Goal: Task Accomplishment & Management: Complete application form

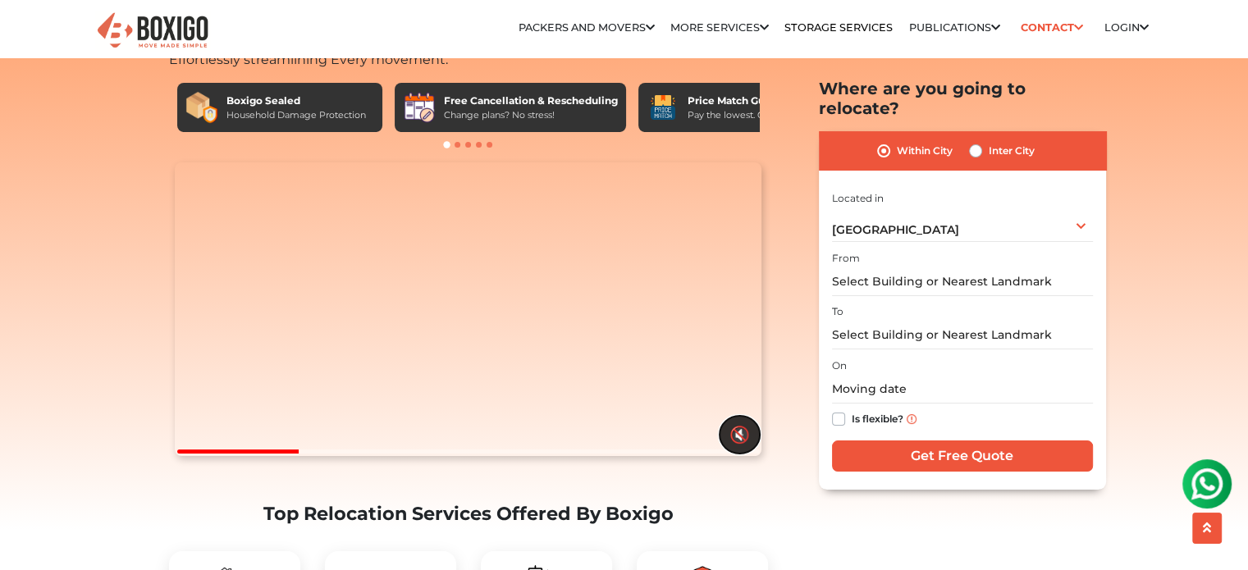
click at [745, 454] on button "🔇" at bounding box center [739, 435] width 40 height 38
click at [920, 267] on input "text" at bounding box center [962, 281] width 261 height 29
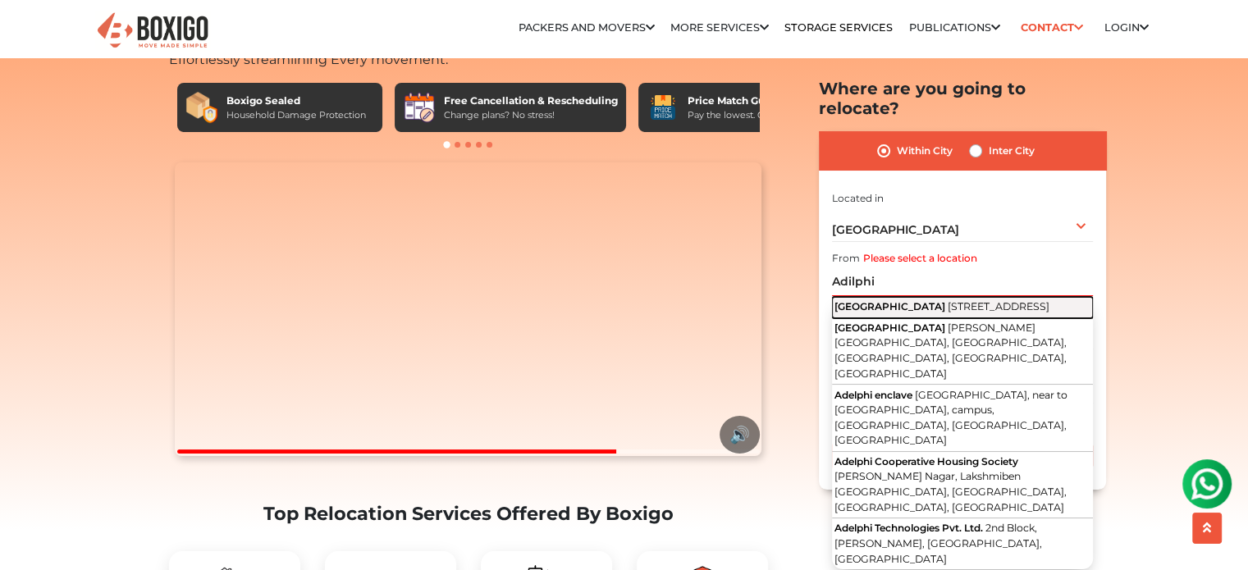
click at [903, 300] on span "[GEOGRAPHIC_DATA]" at bounding box center [889, 306] width 111 height 12
type input "[STREET_ADDRESS]"
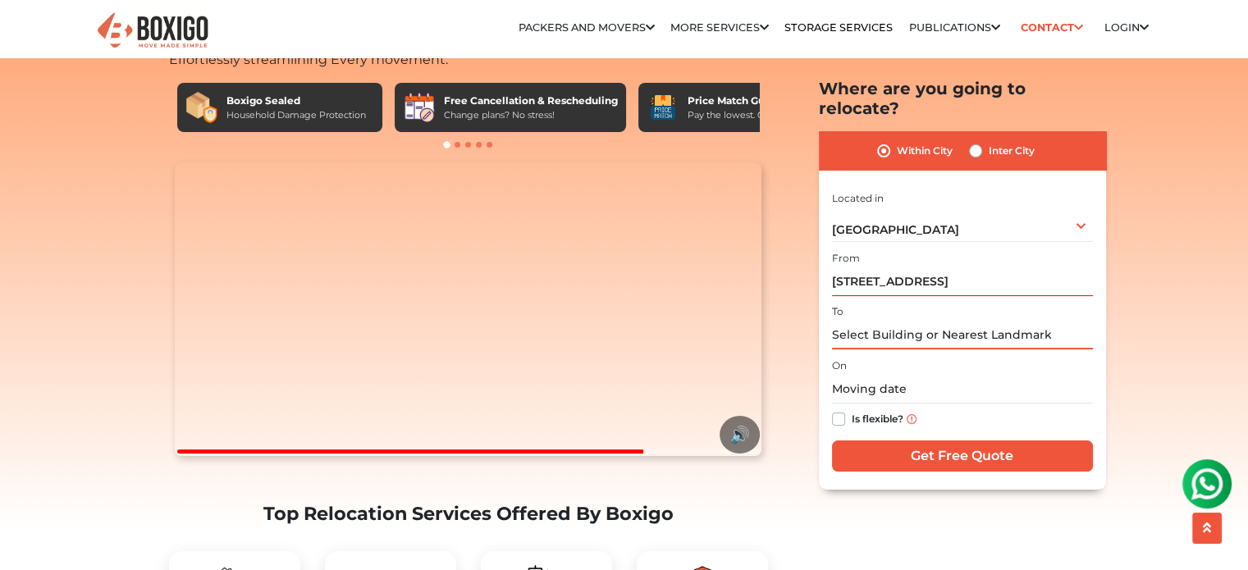
click at [870, 321] on input "text" at bounding box center [962, 335] width 261 height 29
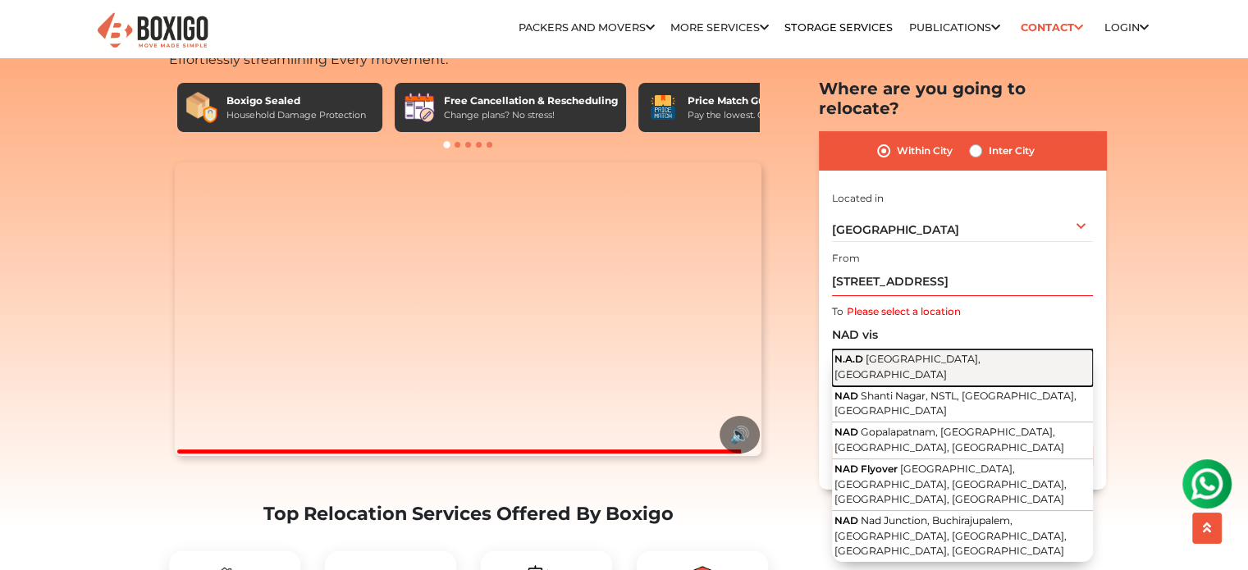
click at [902, 353] on span "[GEOGRAPHIC_DATA], [GEOGRAPHIC_DATA]" at bounding box center [907, 367] width 146 height 28
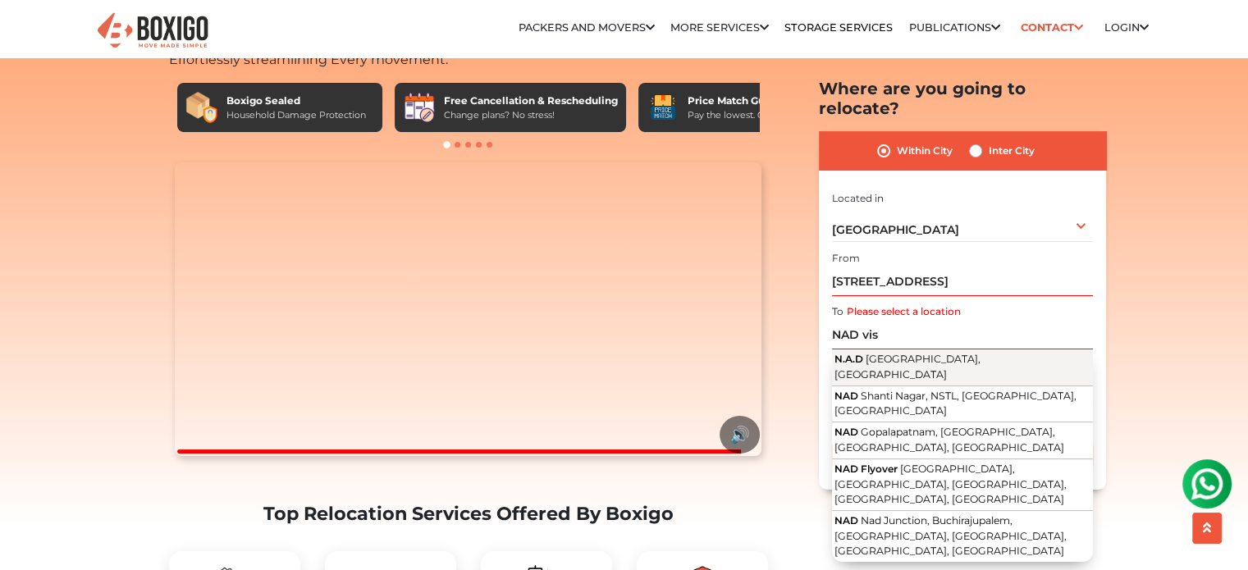
type input "N.A.D, [GEOGRAPHIC_DATA], [GEOGRAPHIC_DATA]"
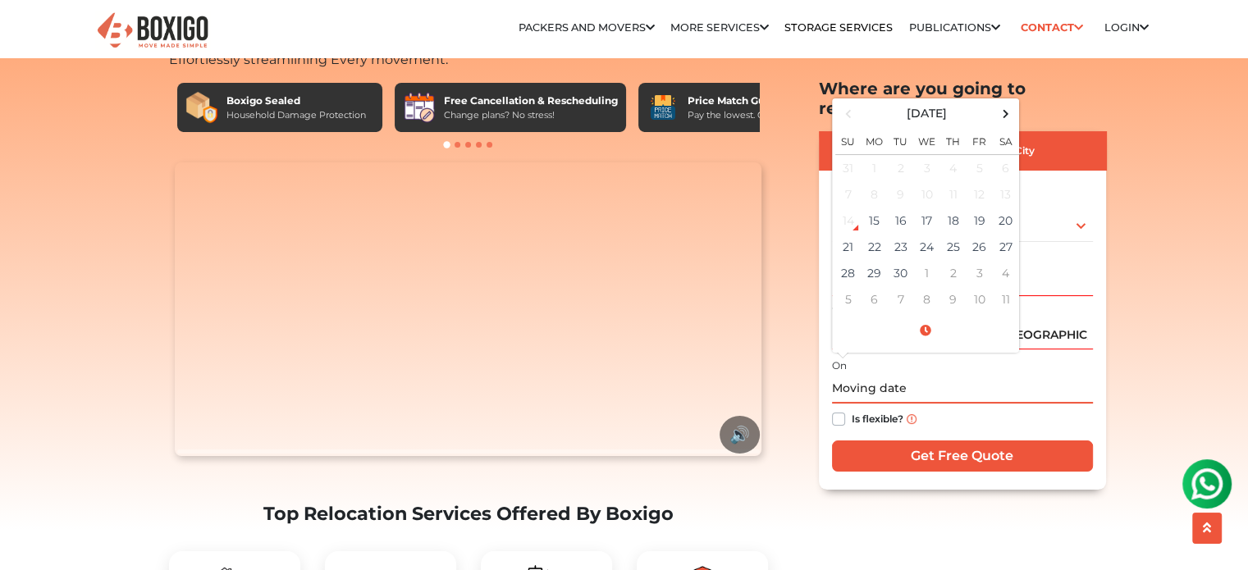
click at [868, 375] on input "text" at bounding box center [962, 389] width 261 height 29
click at [902, 234] on td "23" at bounding box center [901, 247] width 26 height 26
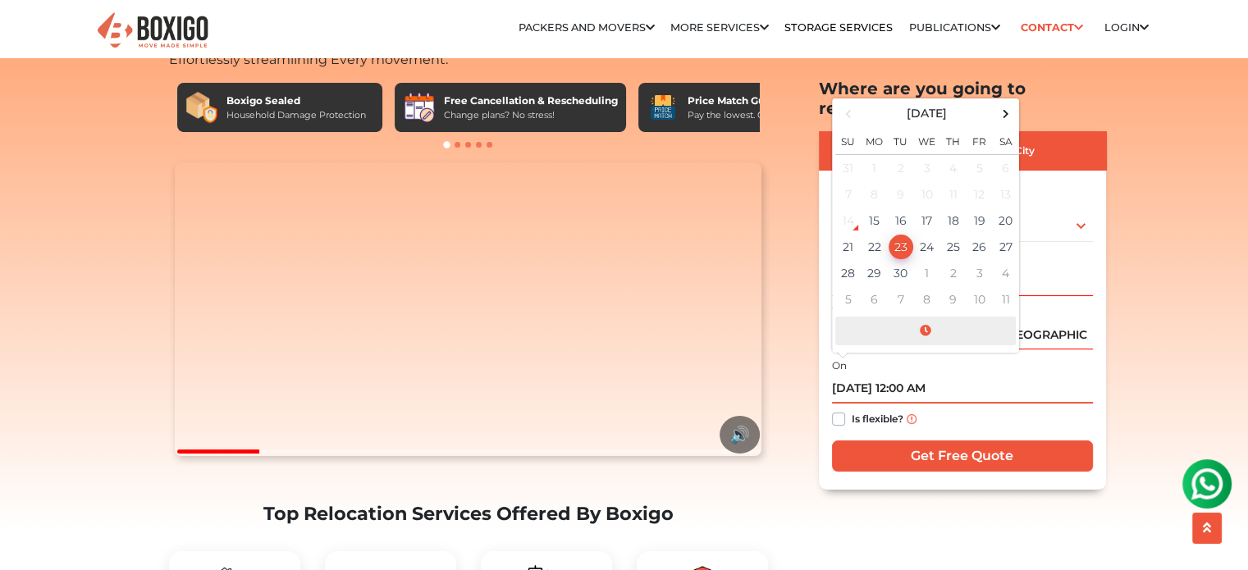
click at [929, 317] on span at bounding box center [925, 331] width 180 height 29
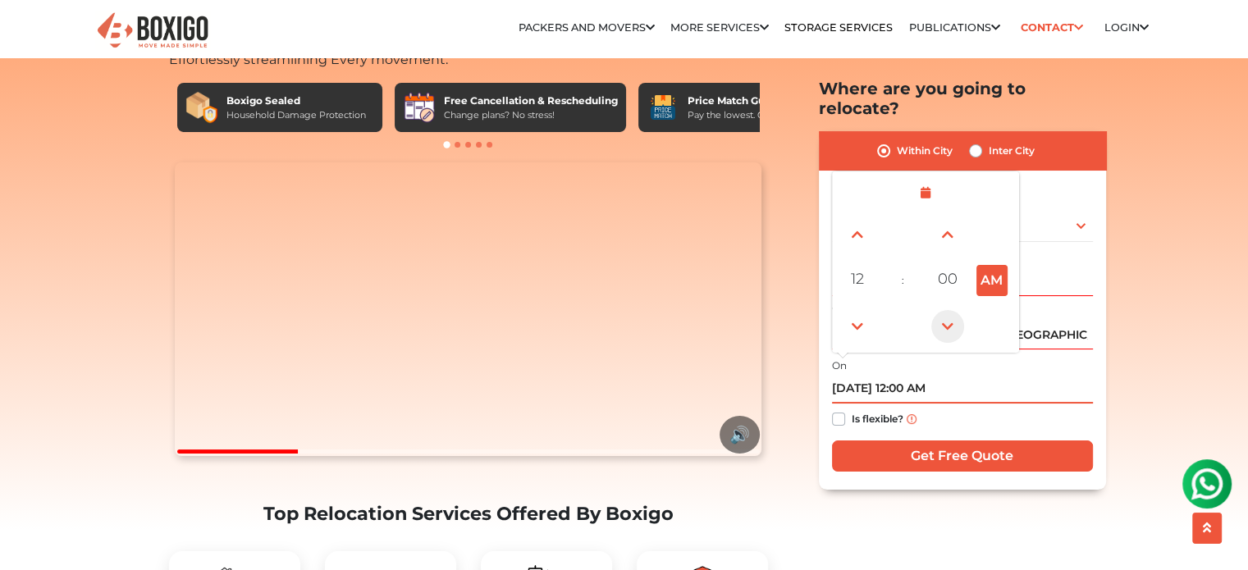
click at [944, 310] on span at bounding box center [947, 326] width 33 height 33
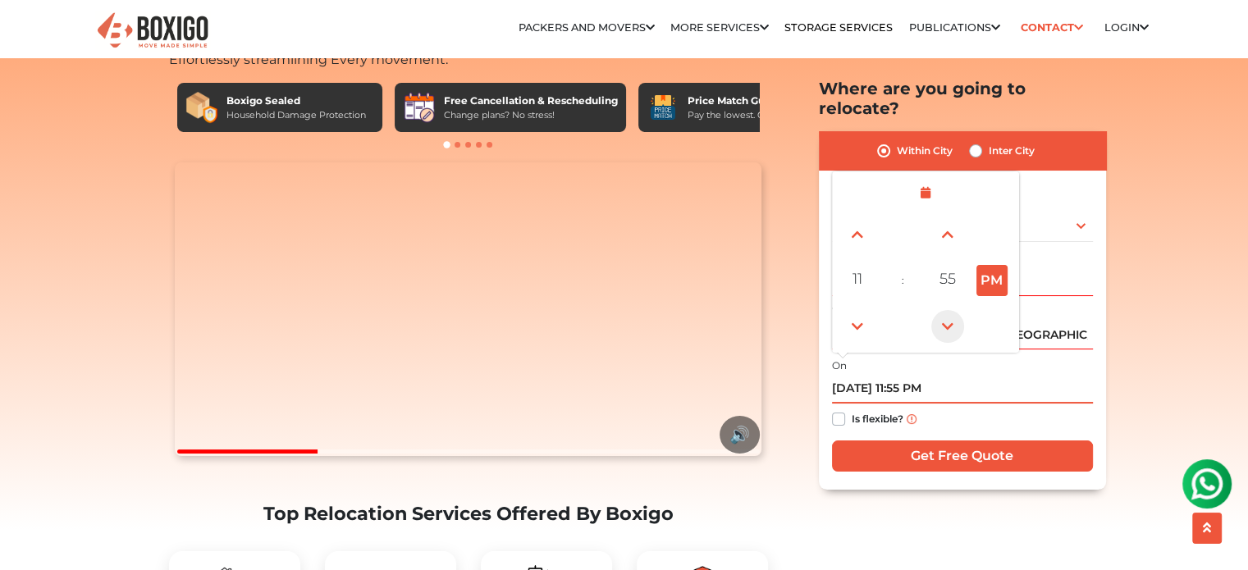
click at [944, 310] on span at bounding box center [947, 326] width 33 height 33
click at [842, 311] on span at bounding box center [857, 326] width 33 height 33
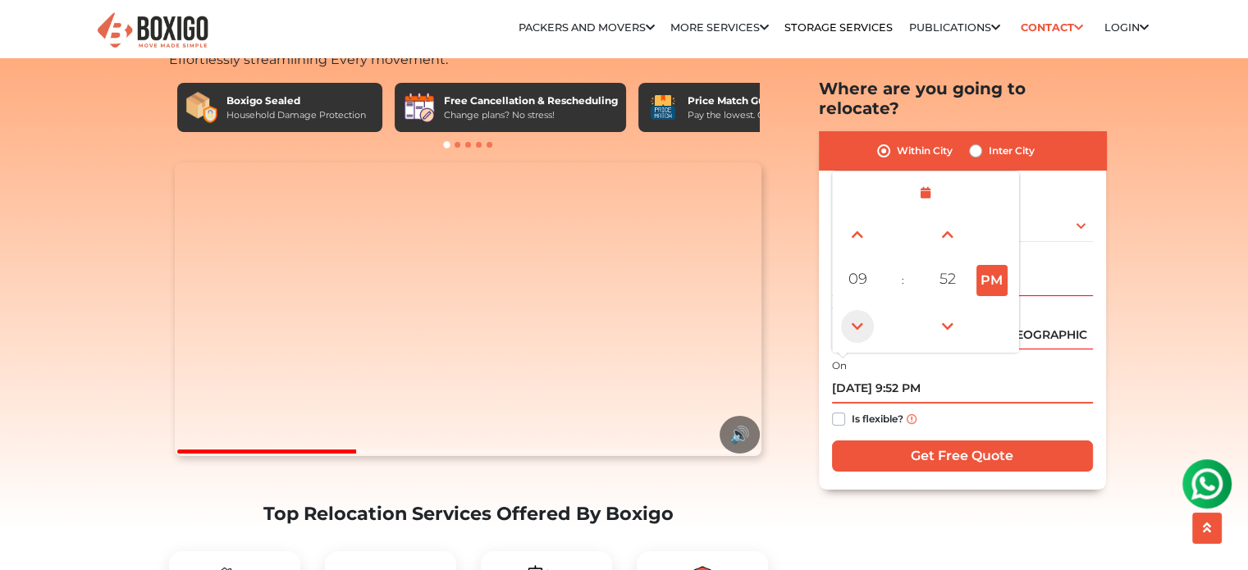
click at [842, 311] on span at bounding box center [857, 326] width 33 height 33
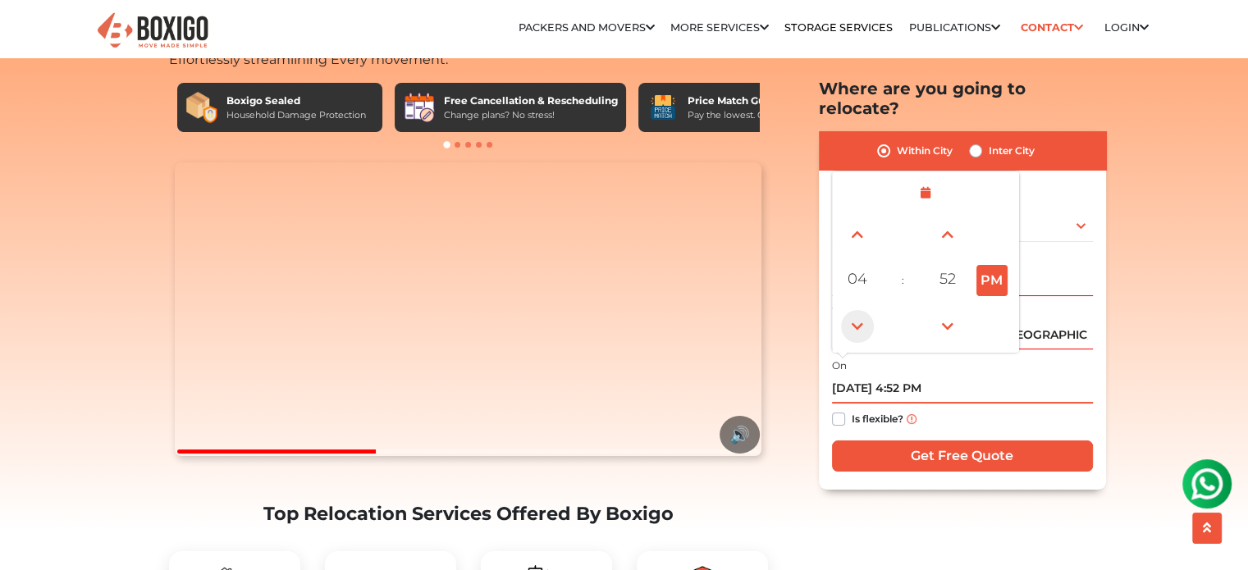
click at [842, 311] on span at bounding box center [857, 326] width 33 height 33
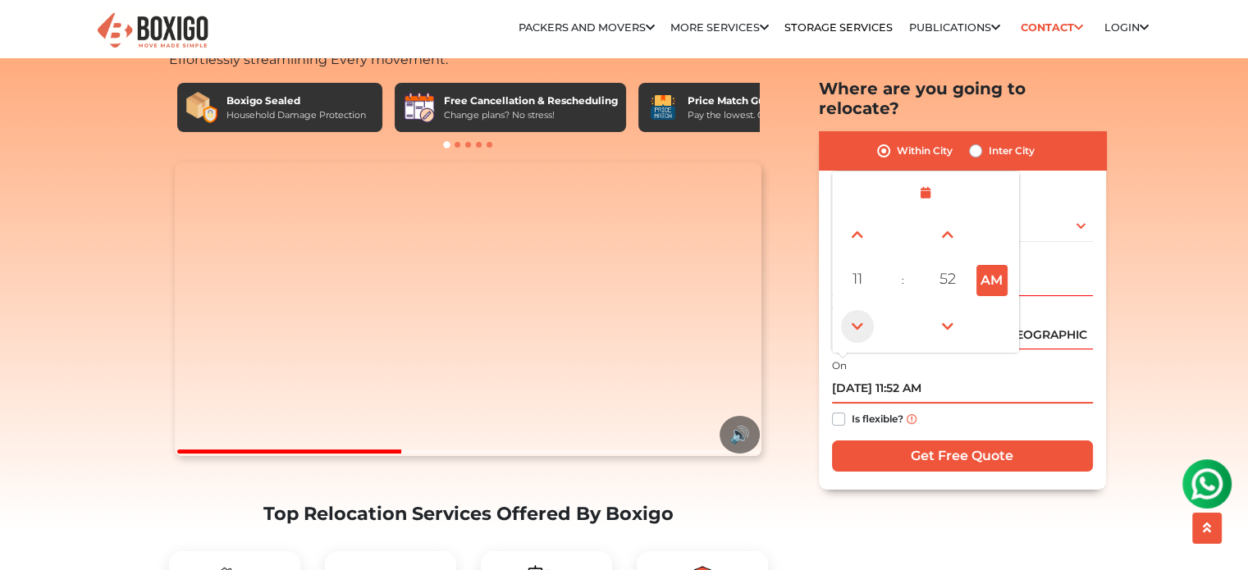
click at [842, 311] on span at bounding box center [857, 326] width 33 height 33
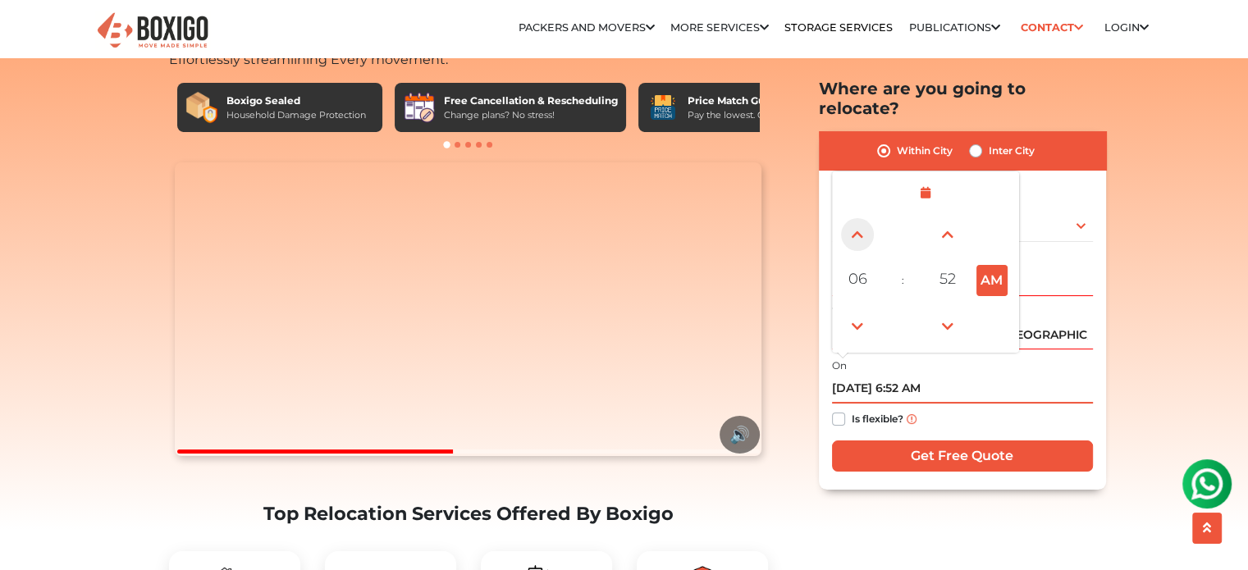
click at [853, 218] on span at bounding box center [857, 234] width 33 height 33
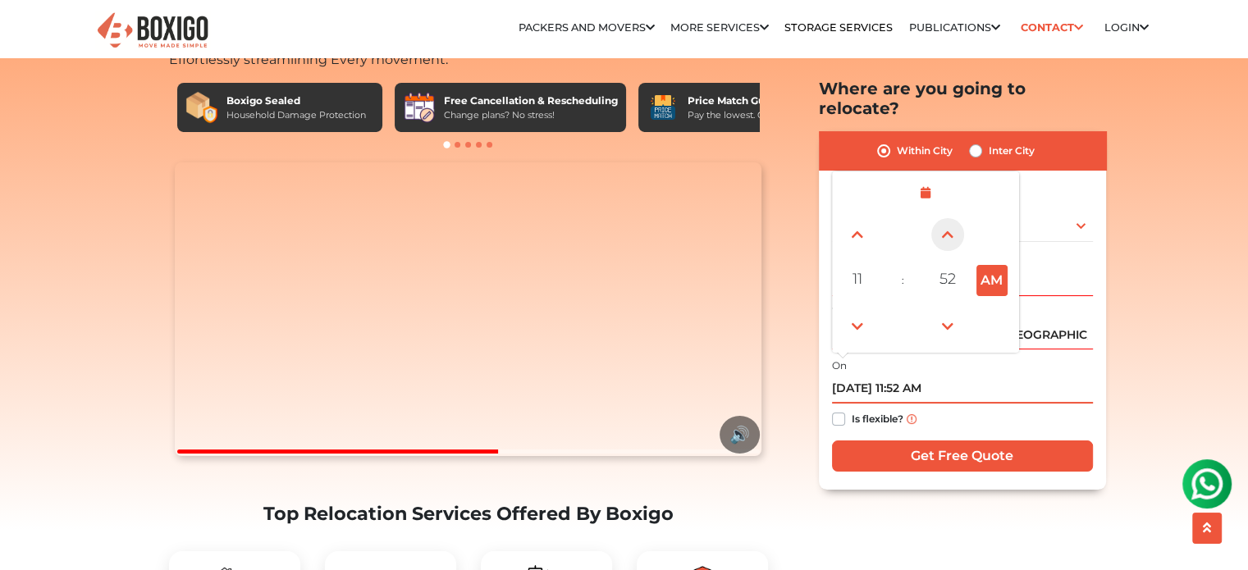
click at [944, 218] on span at bounding box center [947, 234] width 33 height 33
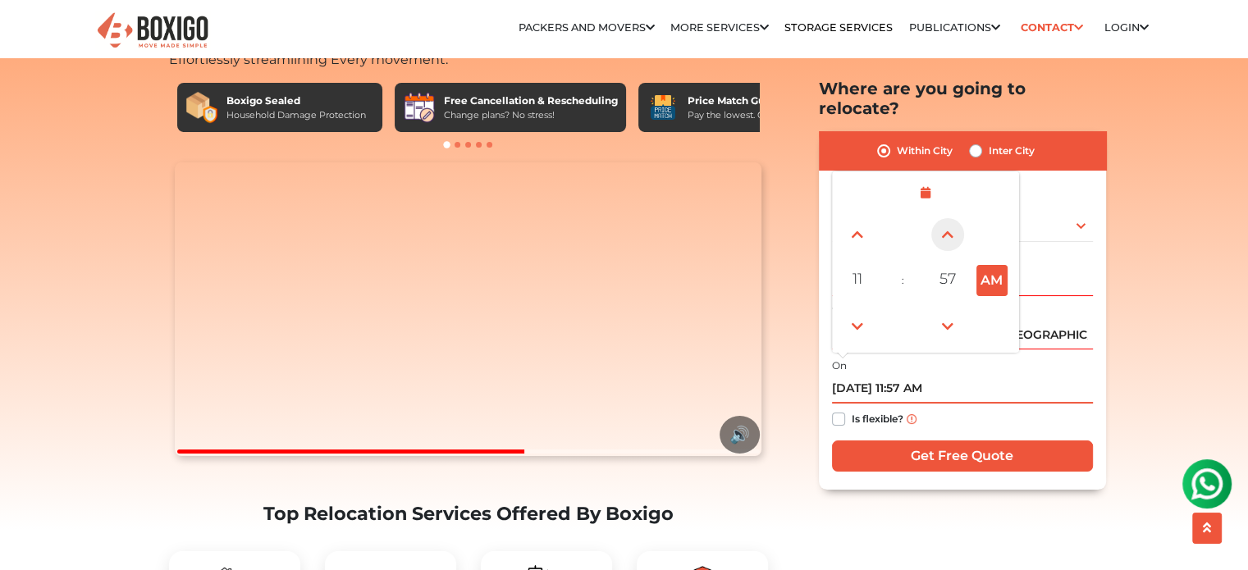
click at [944, 218] on span at bounding box center [947, 234] width 33 height 33
click at [947, 310] on span at bounding box center [947, 326] width 33 height 33
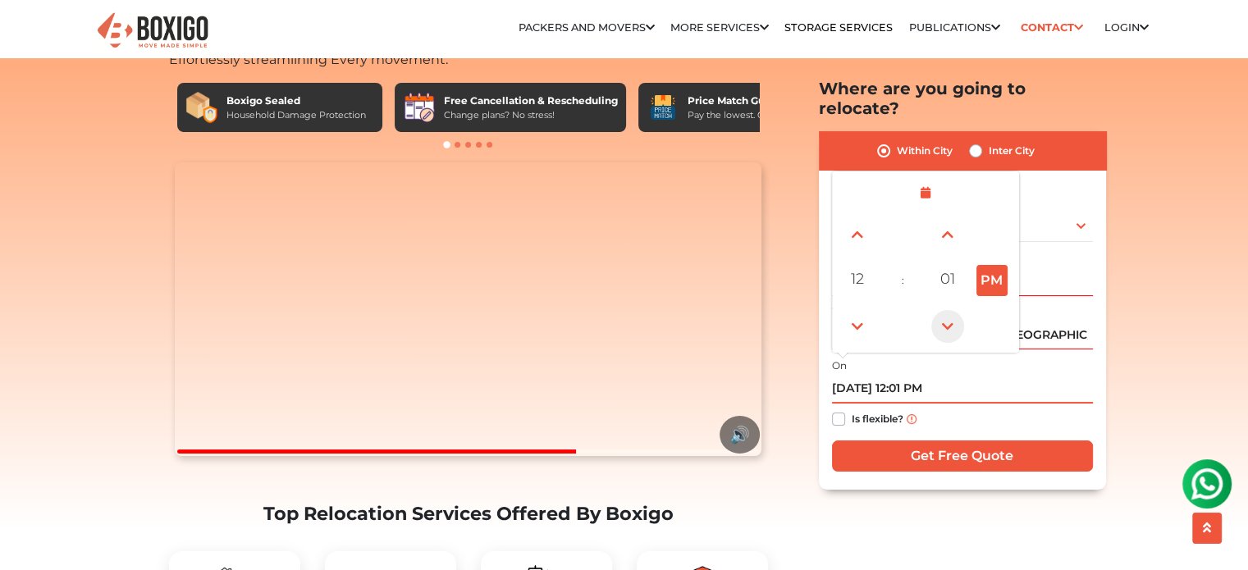
type input "[DATE] 12:00 PM"
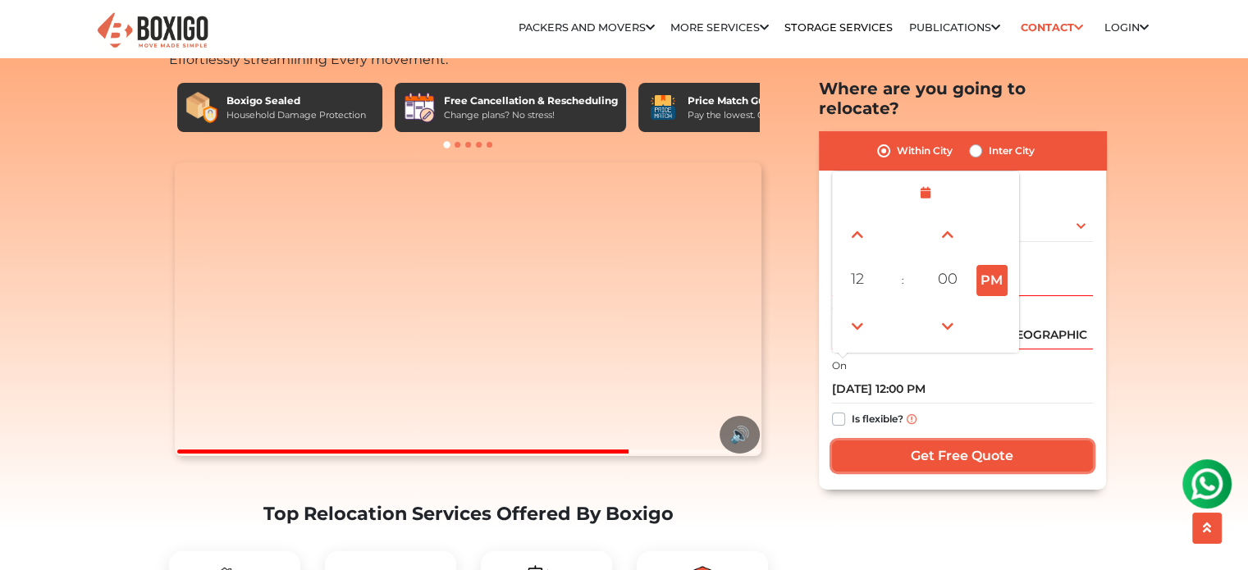
click at [938, 441] on input "Get Free Quote" at bounding box center [962, 456] width 261 height 31
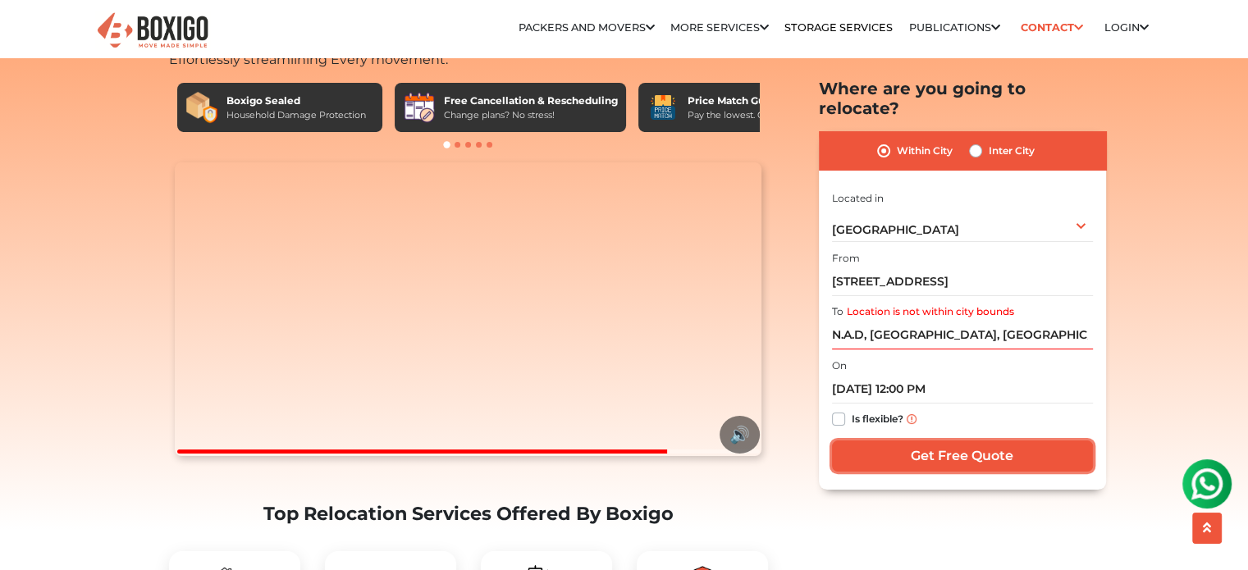
click at [932, 441] on input "Get Free Quote" at bounding box center [962, 456] width 261 height 31
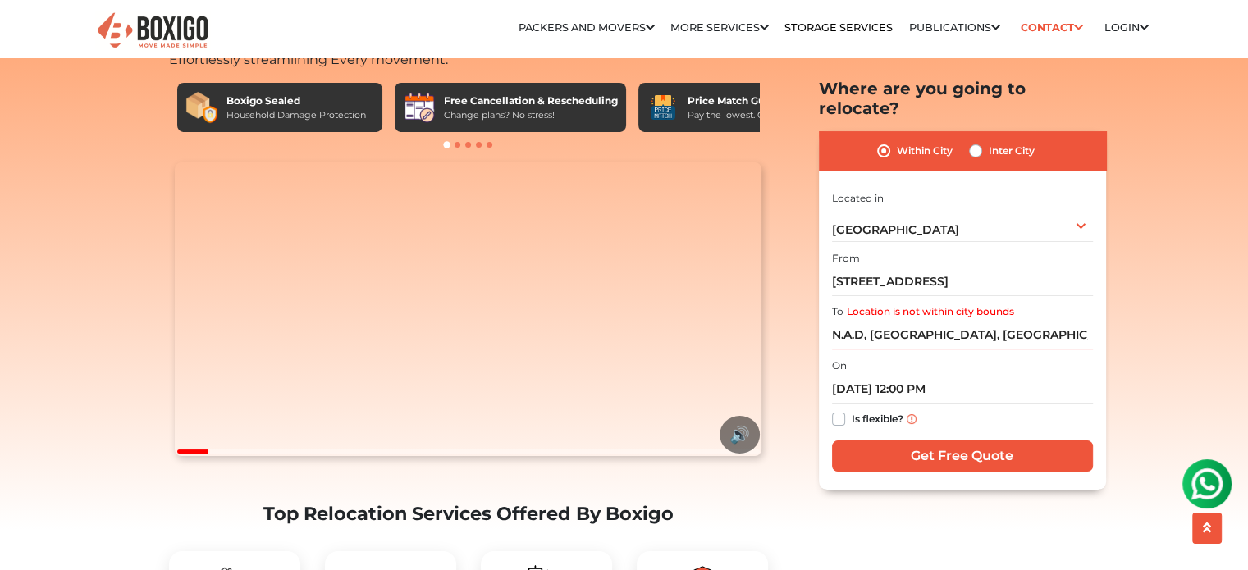
click at [988, 141] on label "Inter City" at bounding box center [1011, 151] width 46 height 20
click at [975, 141] on input "Inter City" at bounding box center [975, 149] width 13 height 16
radio input "true"
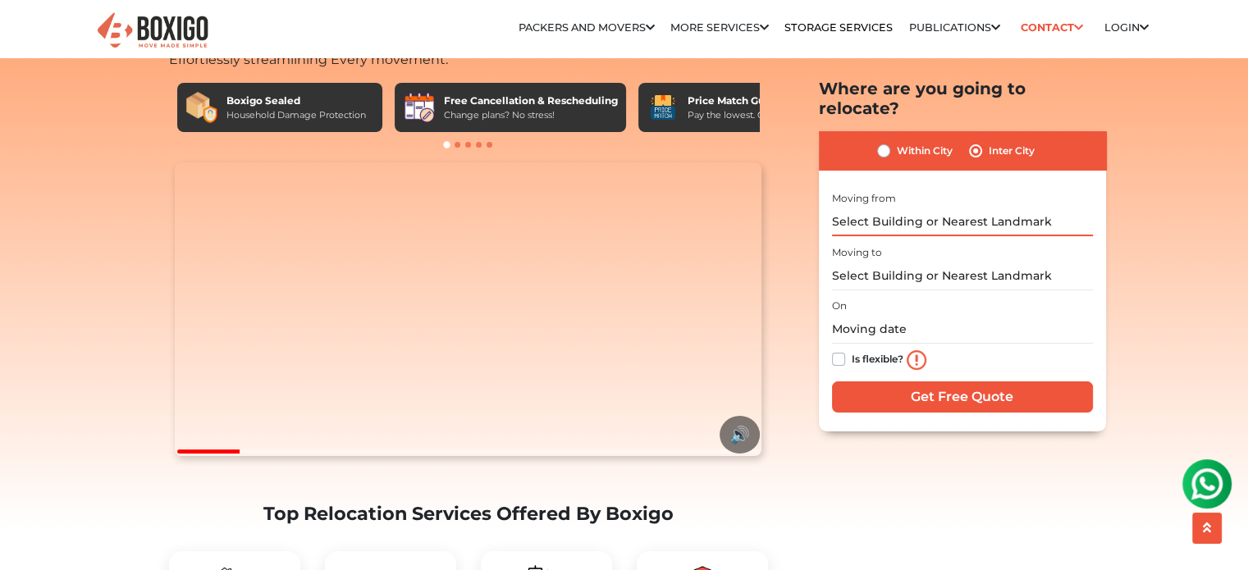
click at [901, 208] on input "text" at bounding box center [962, 222] width 261 height 29
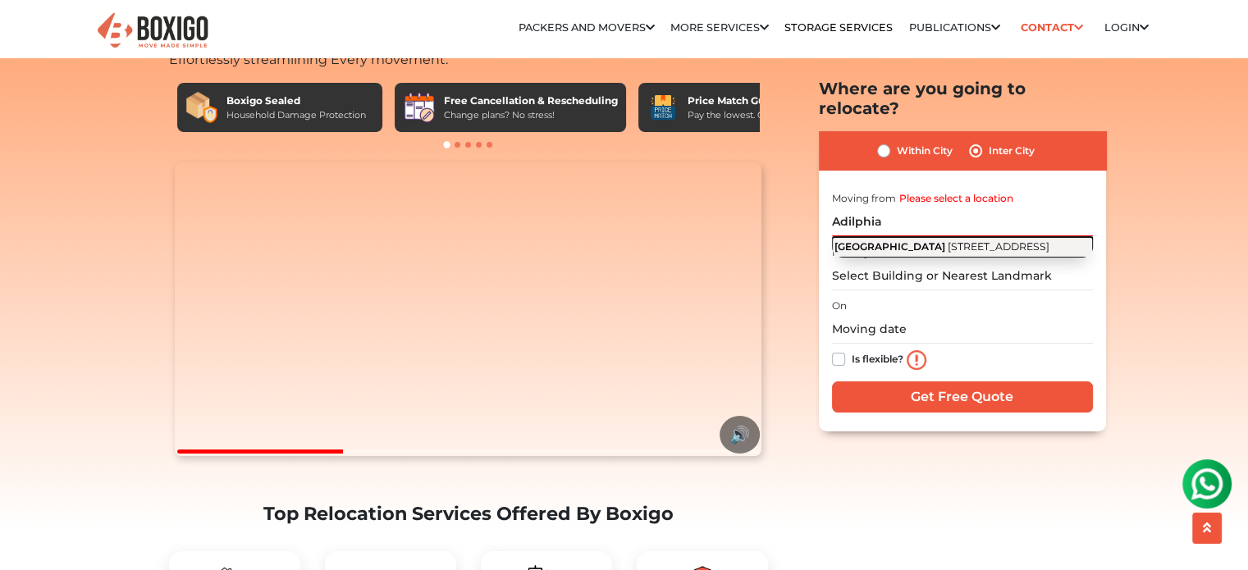
click at [896, 237] on button "[STREET_ADDRESS]" at bounding box center [962, 247] width 261 height 21
type input "[STREET_ADDRESS]"
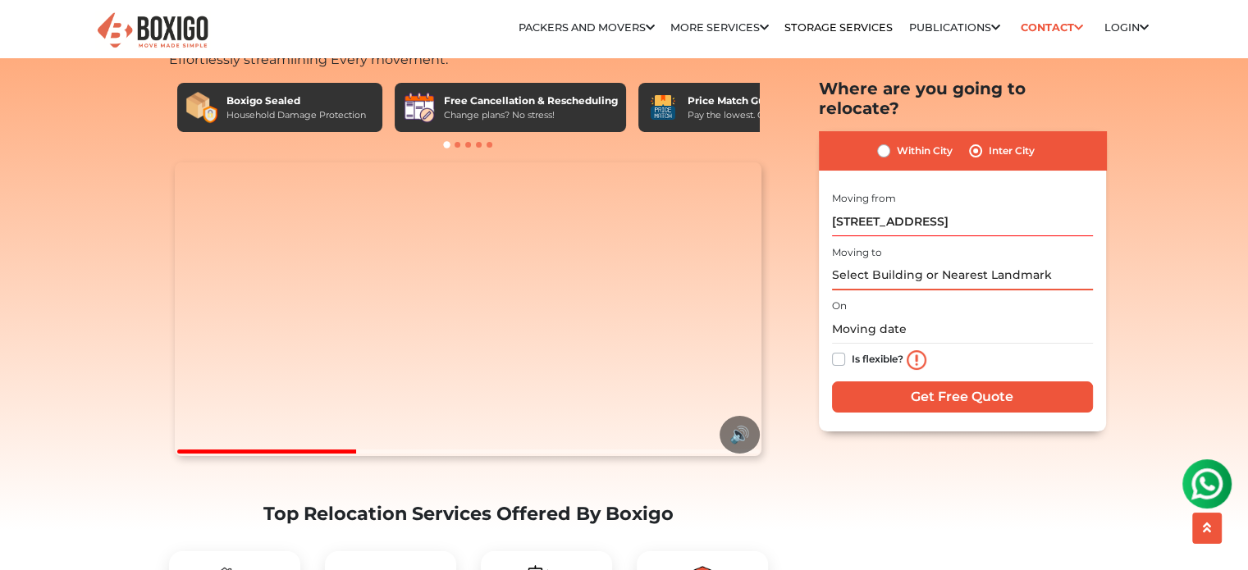
click at [879, 262] on input "text" at bounding box center [962, 276] width 261 height 29
type input "A"
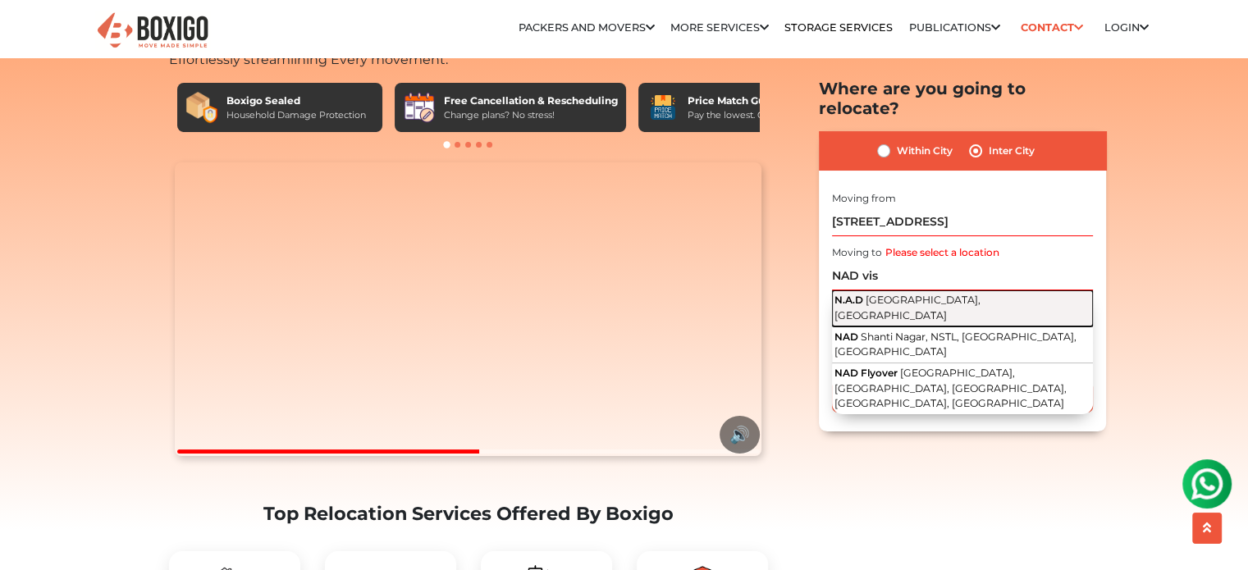
click at [894, 294] on span "[GEOGRAPHIC_DATA], [GEOGRAPHIC_DATA]" at bounding box center [907, 308] width 146 height 28
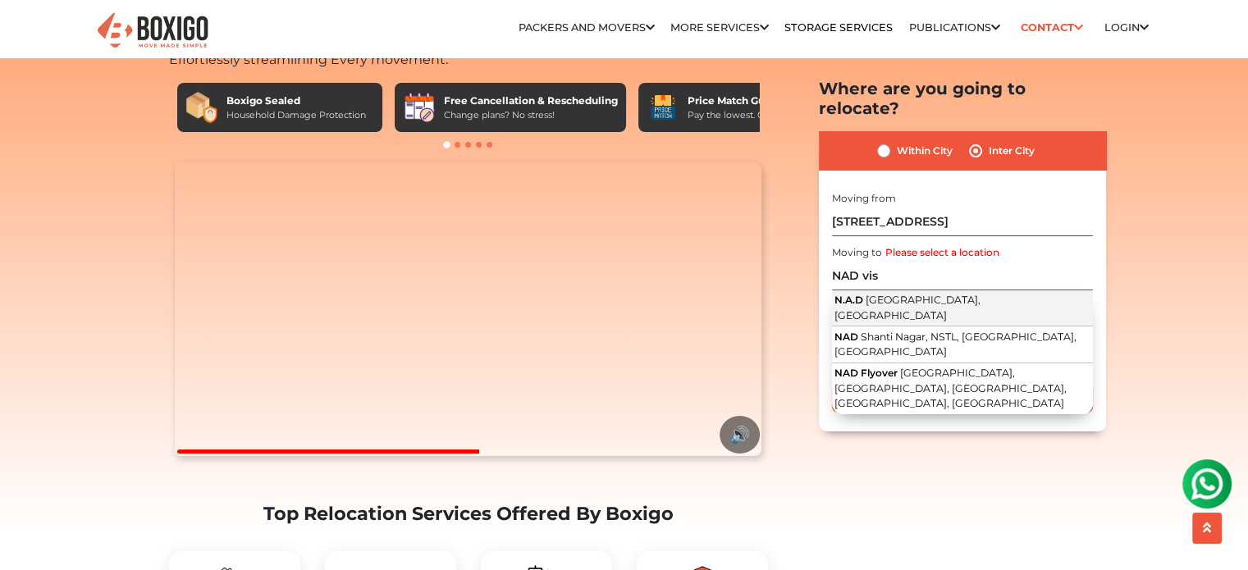
type input "N.A.D, [GEOGRAPHIC_DATA], [GEOGRAPHIC_DATA]"
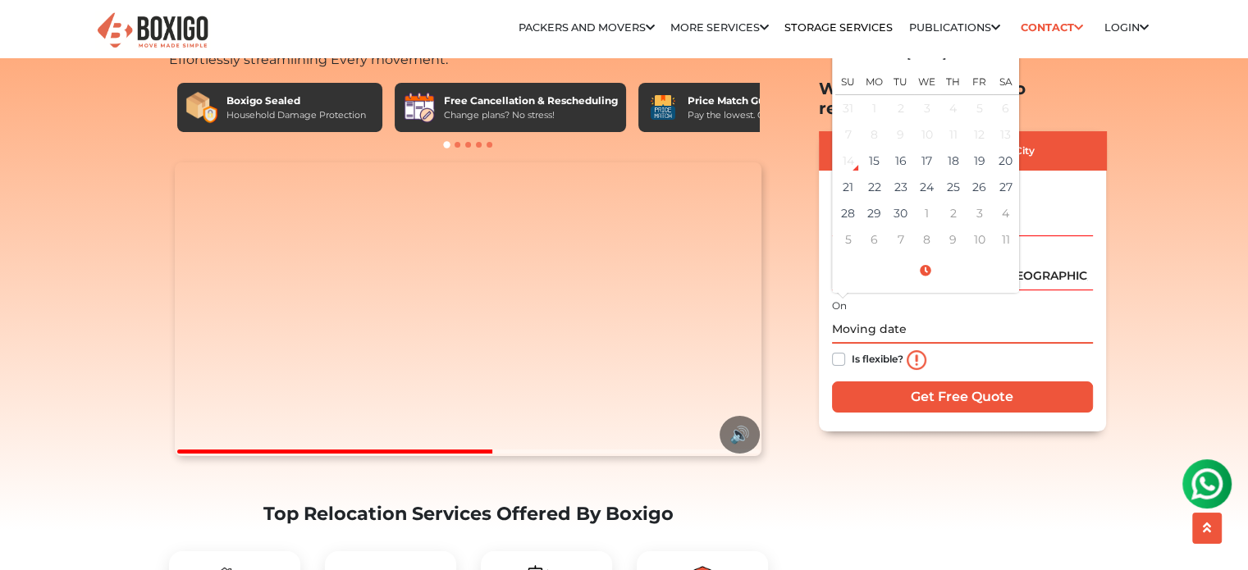
click at [869, 315] on input "text" at bounding box center [962, 329] width 261 height 29
click at [924, 174] on td "24" at bounding box center [927, 187] width 26 height 26
click at [921, 257] on span at bounding box center [925, 271] width 180 height 29
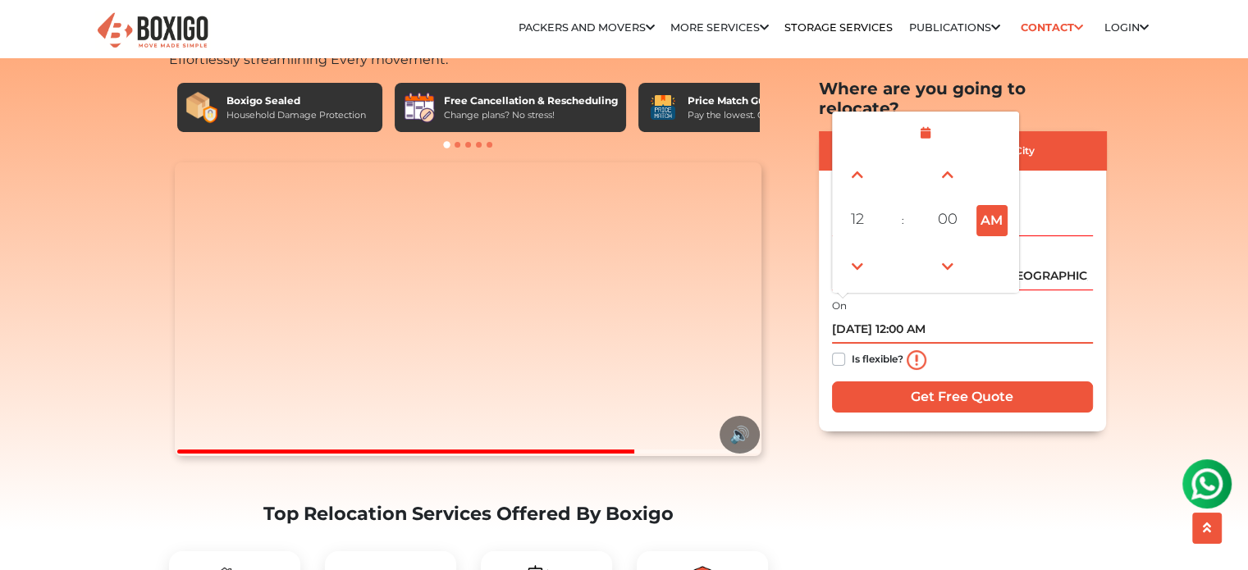
click at [977, 205] on button "AM" at bounding box center [991, 220] width 31 height 31
type input "[DATE] 12:00 PM"
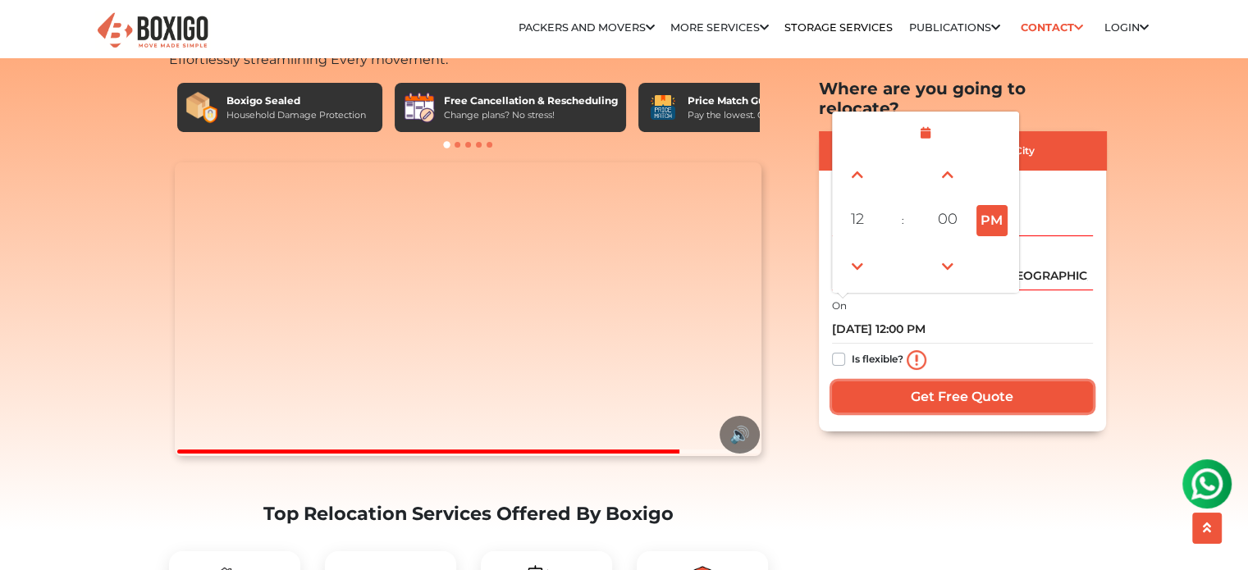
click at [990, 381] on input "Get Free Quote" at bounding box center [962, 396] width 261 height 31
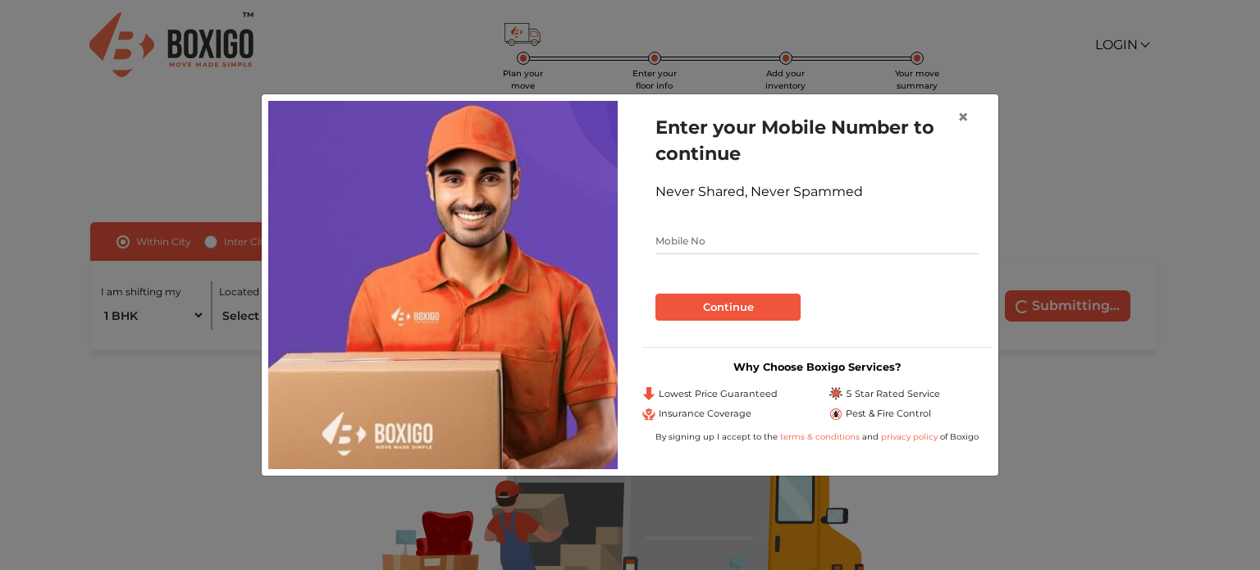
click at [715, 249] on input "text" at bounding box center [816, 241] width 323 height 26
type input "8466881769"
click at [703, 308] on button "Continue" at bounding box center [727, 308] width 145 height 28
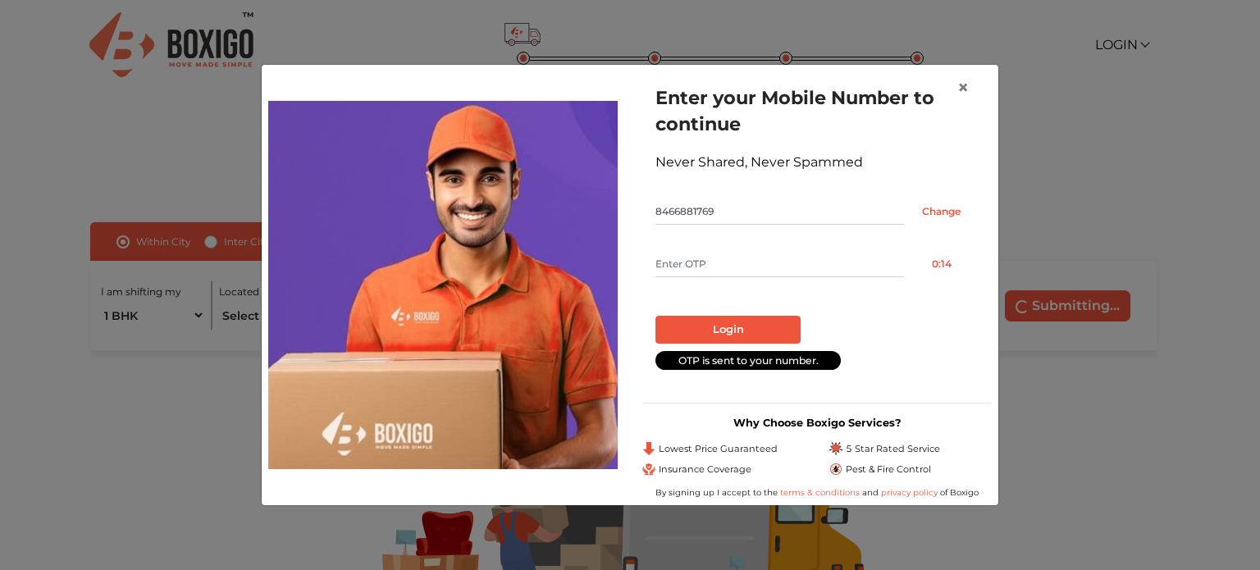
click at [710, 252] on input "text" at bounding box center [779, 264] width 249 height 26
click at [750, 271] on input "text" at bounding box center [779, 264] width 249 height 26
click at [948, 264] on button "Resend OTP" at bounding box center [941, 264] width 75 height 26
click at [965, 93] on span "×" at bounding box center [962, 87] width 11 height 24
